Goal: Information Seeking & Learning: Learn about a topic

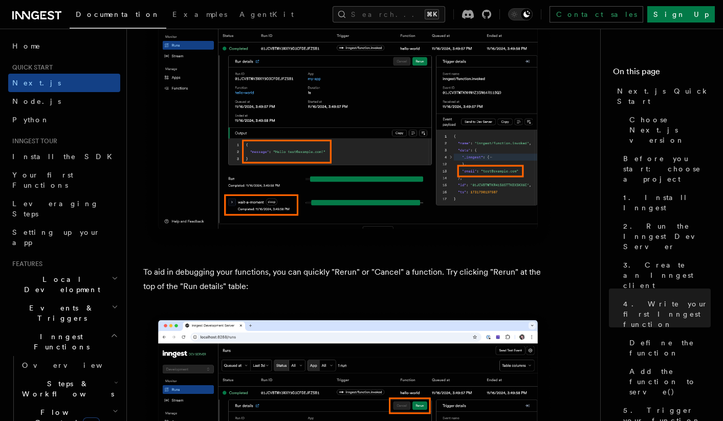
scroll to position [4263, 0]
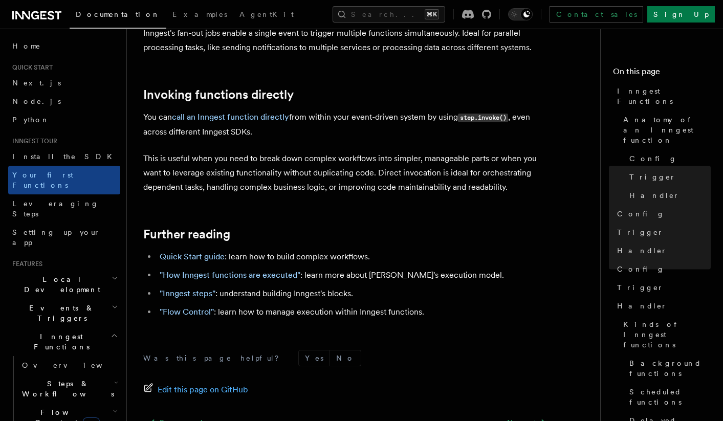
scroll to position [2088, 0]
